Goal: Task Accomplishment & Management: Manage account settings

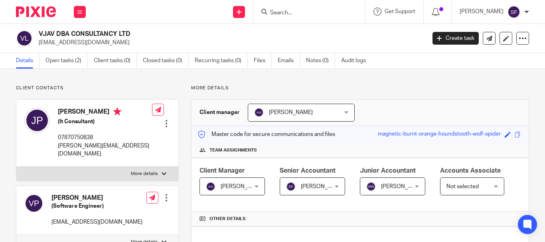
click at [288, 13] on input "Search" at bounding box center [305, 13] width 72 height 7
click at [289, 13] on input "Search" at bounding box center [305, 13] width 72 height 7
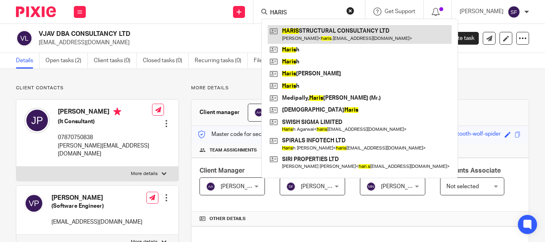
type input "HARIS"
click at [304, 37] on link at bounding box center [360, 34] width 184 height 18
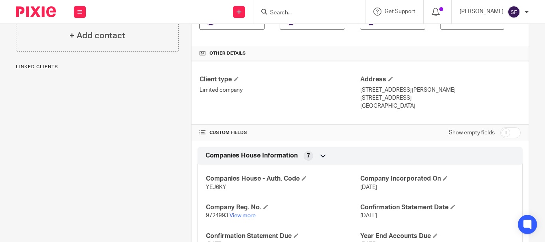
scroll to position [199, 0]
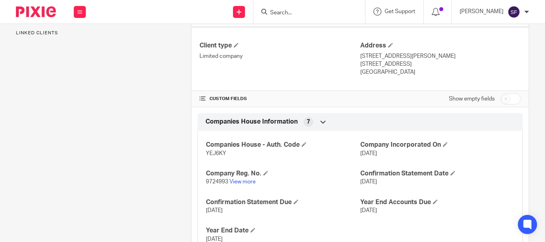
click at [502, 104] on input "checkbox" at bounding box center [510, 98] width 20 height 11
checkbox input "true"
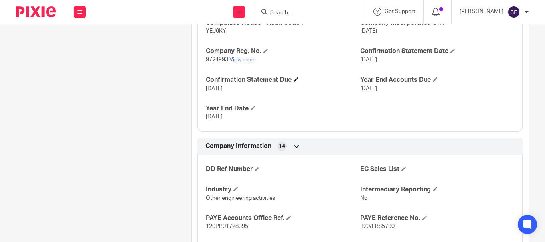
scroll to position [359, 0]
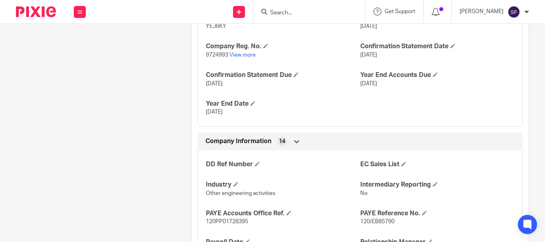
click at [212, 29] on span "YEJ6KY" at bounding box center [216, 27] width 20 height 6
copy span "YEJ6KY"
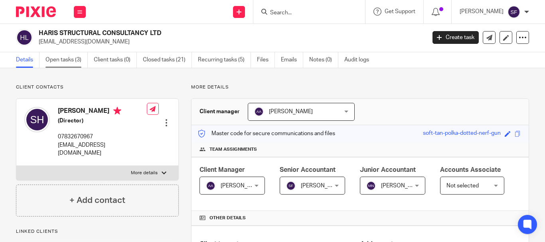
scroll to position [0, 0]
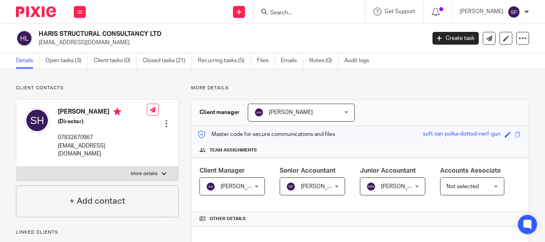
drag, startPoint x: 40, startPoint y: 31, endPoint x: 178, endPoint y: 34, distance: 138.0
click at [178, 34] on h2 "HARIS STRUCTURAL CONSULTANCY LTD" at bounding box center [192, 34] width 306 height 8
copy h2 "HARIS STRUCTURAL CONSULTANCY LTD"
click at [60, 62] on link "Open tasks (3)" at bounding box center [66, 61] width 42 height 16
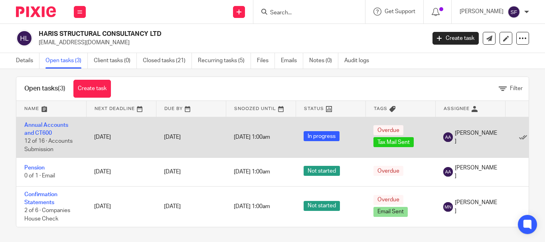
scroll to position [16, 0]
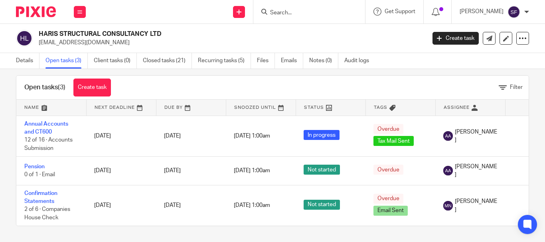
click at [53, 67] on link "Open tasks (3)" at bounding box center [66, 61] width 42 height 16
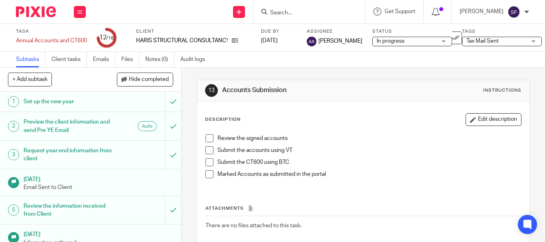
click at [466, 40] on span "Tax Mail Sent" at bounding box center [482, 41] width 32 height 6
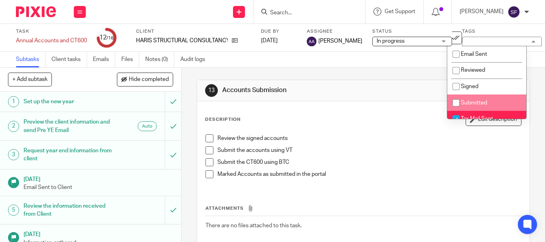
click at [453, 102] on input "checkbox" at bounding box center [455, 102] width 15 height 15
checkbox input "true"
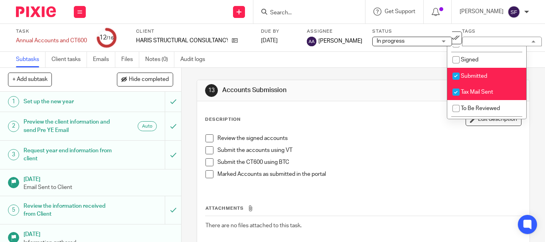
scroll to position [40, 0]
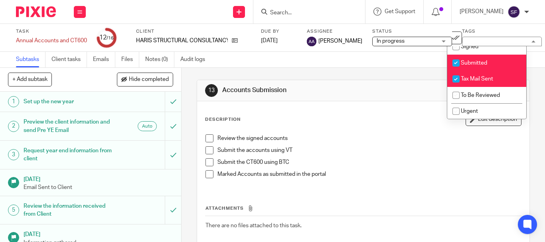
click at [451, 77] on input "checkbox" at bounding box center [455, 78] width 15 height 15
checkbox input "false"
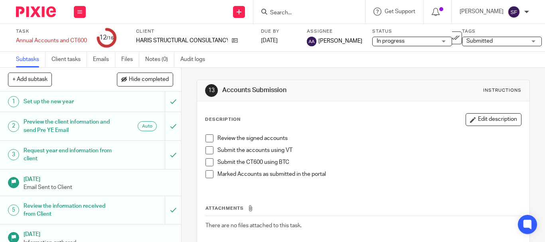
click at [187, 80] on div "13 Accounts Submission Instructions Description Edit description Review the sig…" at bounding box center [362, 155] width 363 height 174
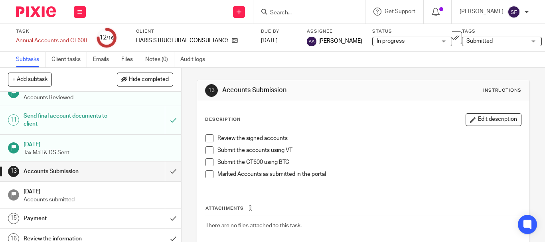
scroll to position [246, 0]
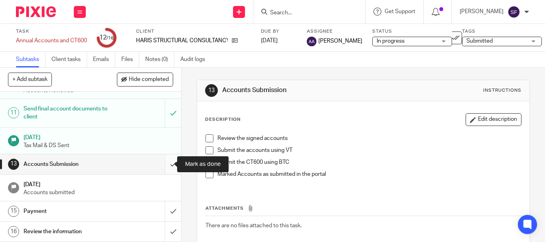
click at [162, 167] on input "submit" at bounding box center [90, 164] width 181 height 20
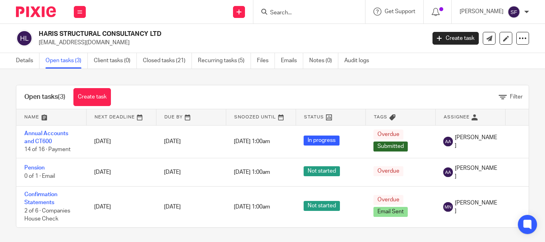
drag, startPoint x: 37, startPoint y: 33, endPoint x: 223, endPoint y: 35, distance: 185.5
click at [223, 35] on div "HARIS STRUCTURAL CONSULTANCY LTD haris.con15@gmail.com" at bounding box center [218, 38] width 404 height 17
copy h2 "HARIS STRUCTURAL CONSULTANCY LTD"
